Goal: Task Accomplishment & Management: Manage account settings

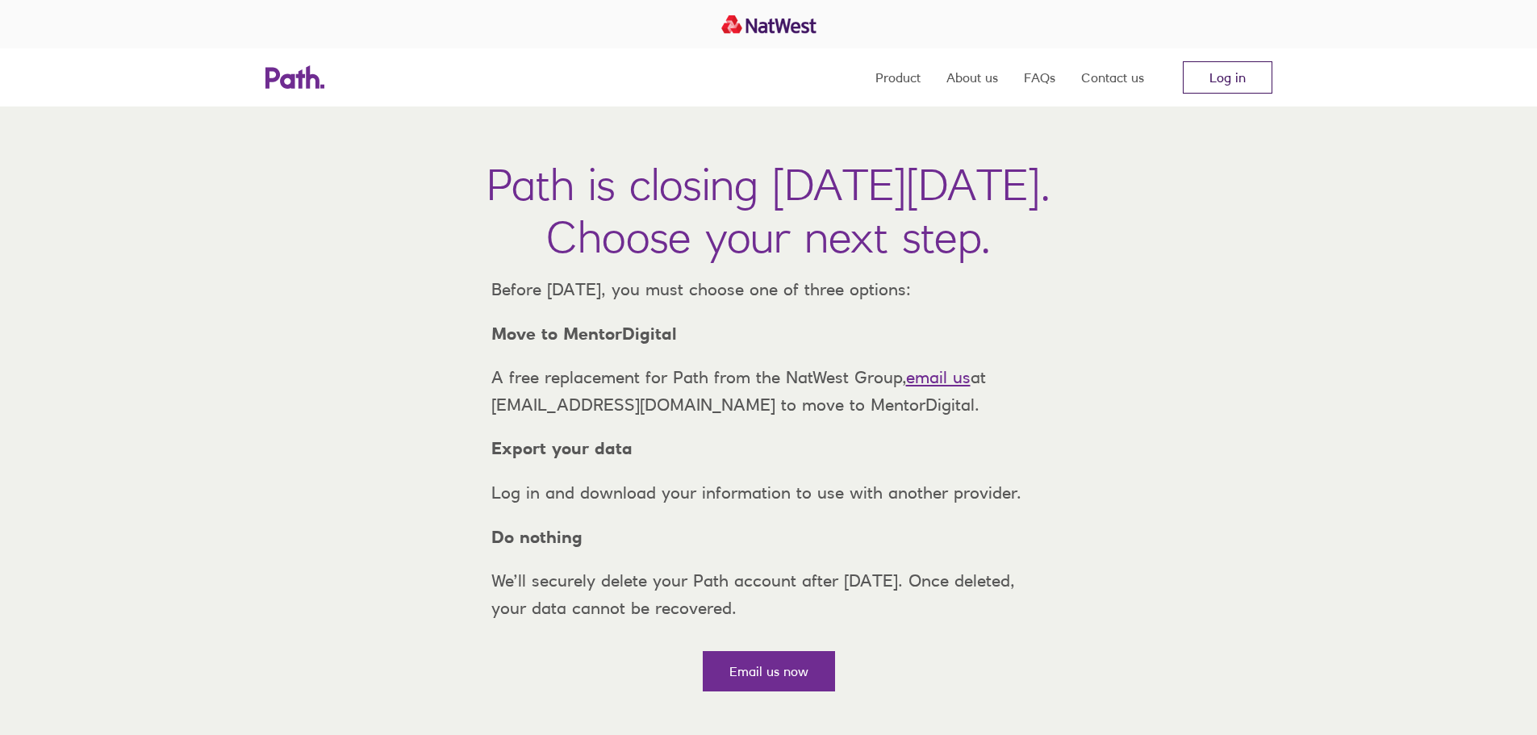
click at [1217, 71] on link "Log in" at bounding box center [1227, 77] width 90 height 32
